Goal: Task Accomplishment & Management: Use online tool/utility

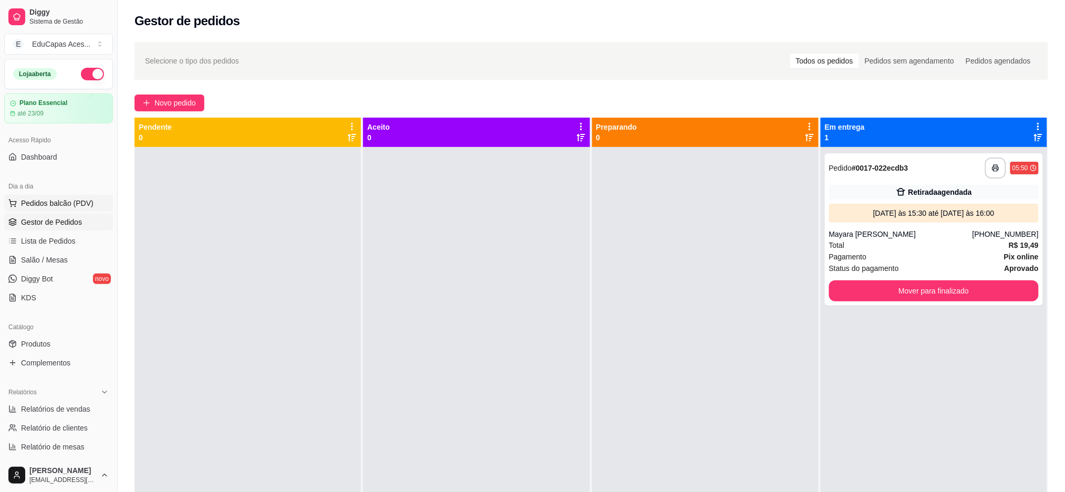
click at [70, 207] on span "Pedidos balcão (PDV)" at bounding box center [57, 203] width 73 height 11
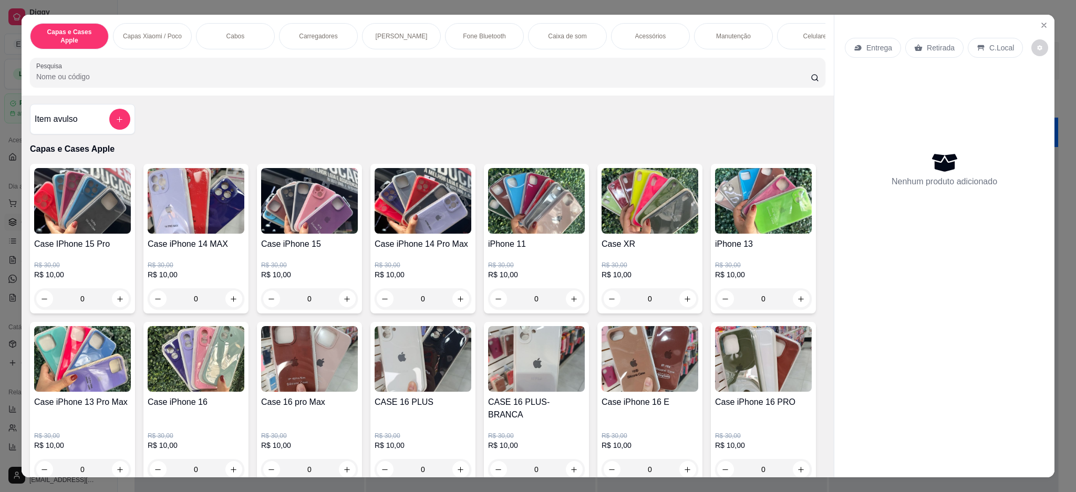
click at [927, 43] on p "Retirada" at bounding box center [941, 48] width 28 height 11
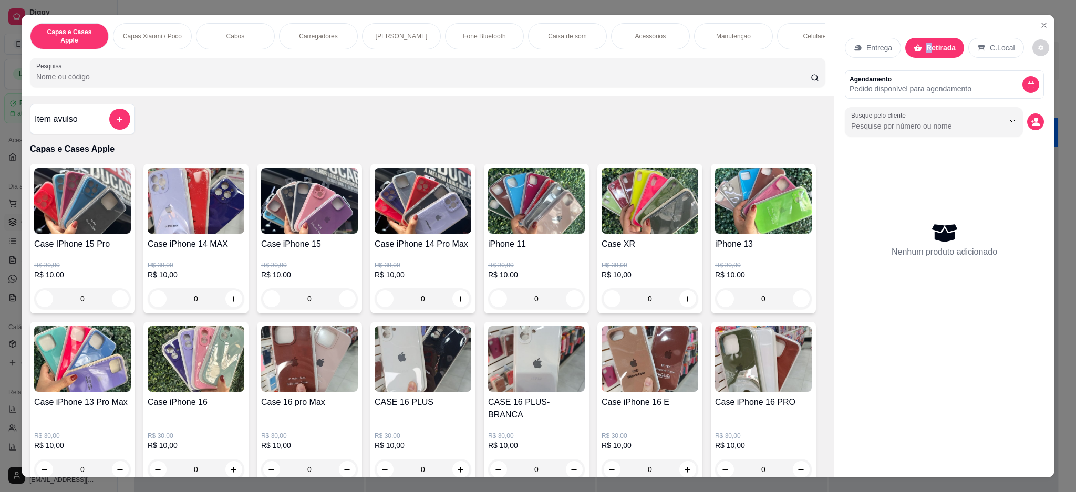
click at [1041, 30] on button "Close" at bounding box center [1044, 25] width 17 height 17
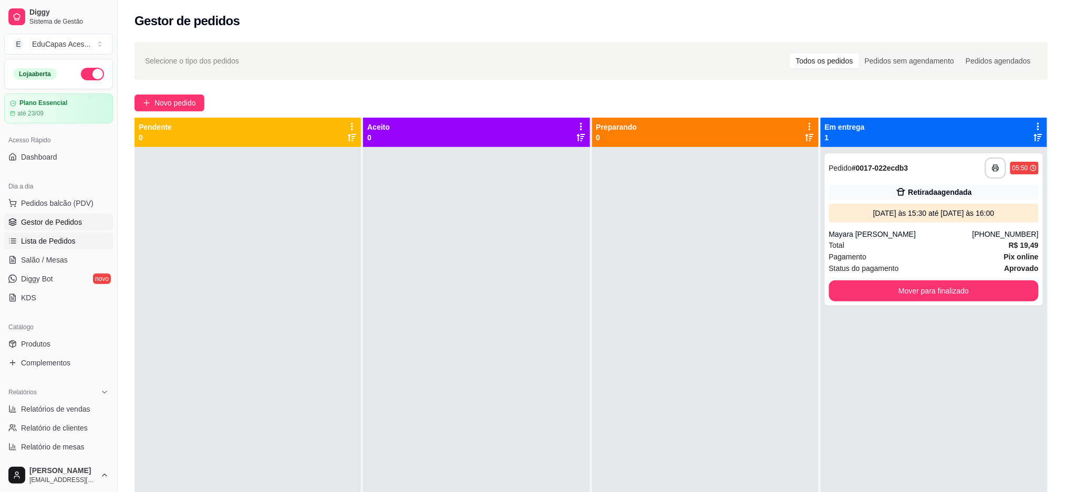
click at [28, 240] on span "Lista de Pedidos" at bounding box center [48, 241] width 55 height 11
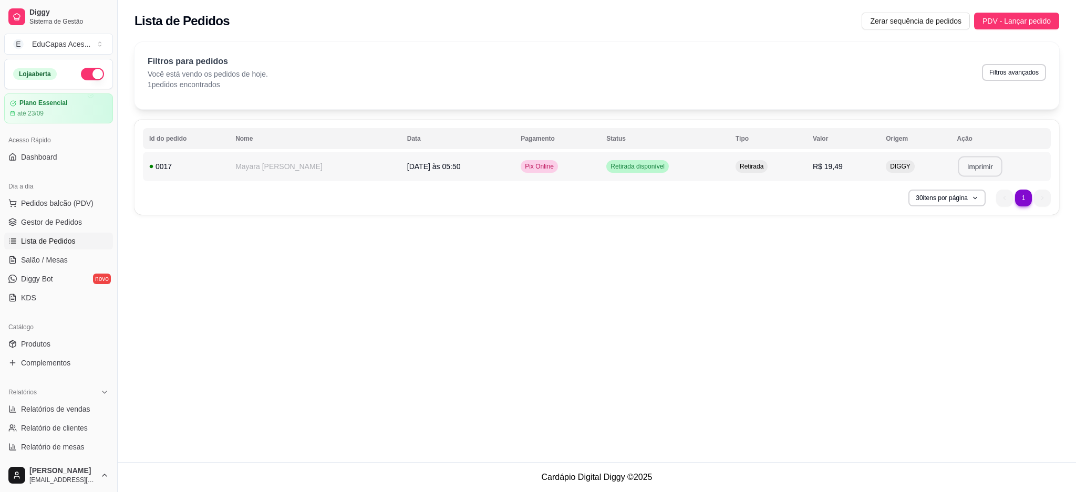
click at [986, 170] on button "Imprimir" at bounding box center [980, 167] width 44 height 20
